Goal: Transaction & Acquisition: Purchase product/service

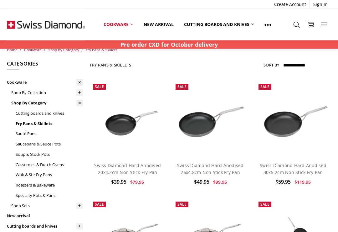
scroll to position [6, 0]
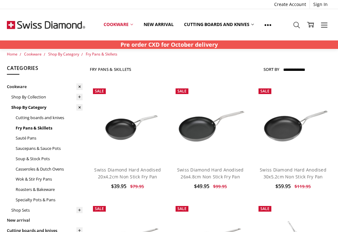
click at [53, 169] on link "Casseroles & Dutch Ovens" at bounding box center [49, 169] width 67 height 10
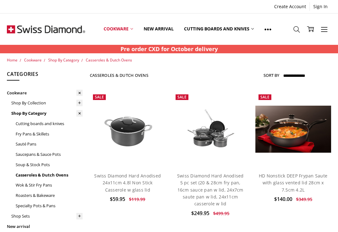
click at [290, 125] on img at bounding box center [293, 128] width 76 height 47
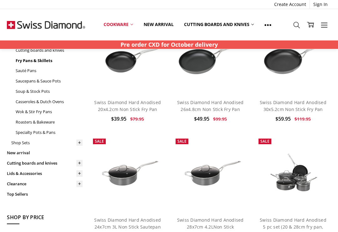
scroll to position [84, 0]
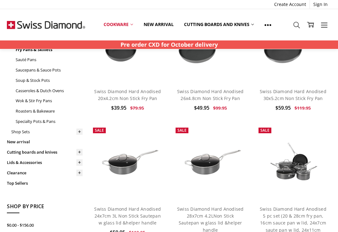
click at [33, 147] on link "Cutting boards and knives" at bounding box center [45, 152] width 76 height 10
